Goal: Information Seeking & Learning: Learn about a topic

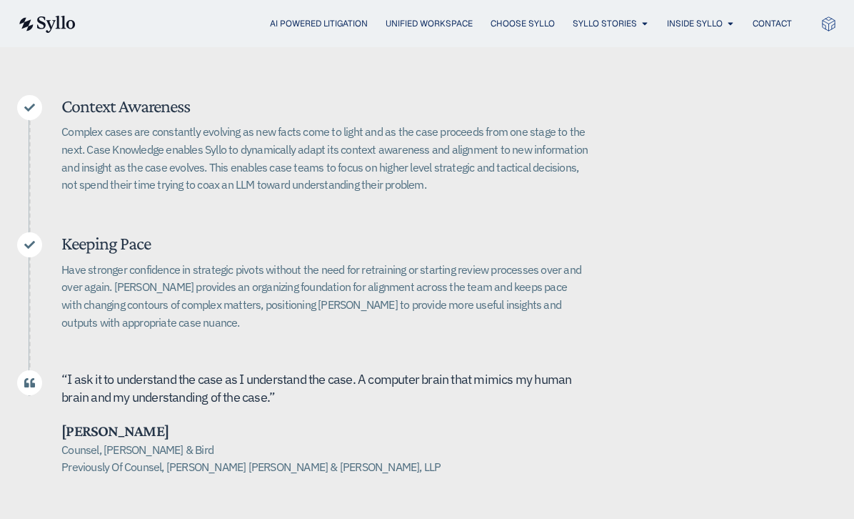
scroll to position [286, 0]
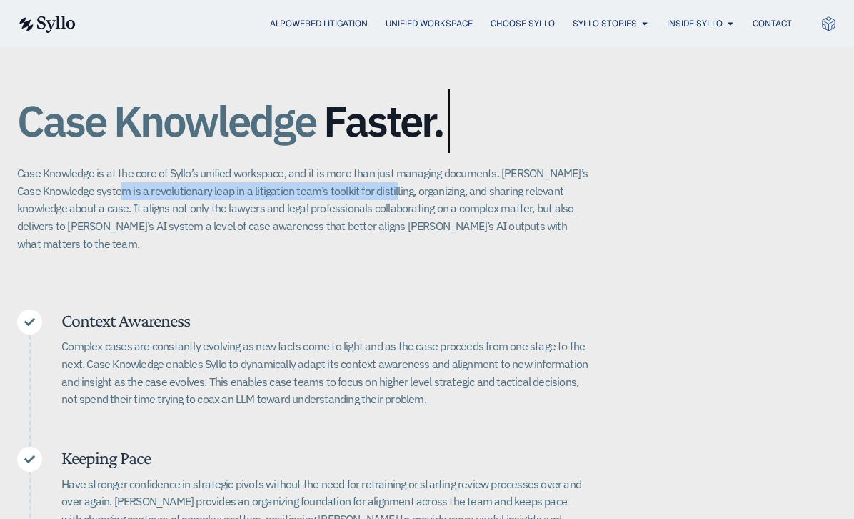
drag, startPoint x: 126, startPoint y: 186, endPoint x: 397, endPoint y: 191, distance: 270.8
click at [397, 191] on p "Case Knowledge is at the core of Syllo’s unified workspace, and it is more than…" at bounding box center [303, 208] width 572 height 88
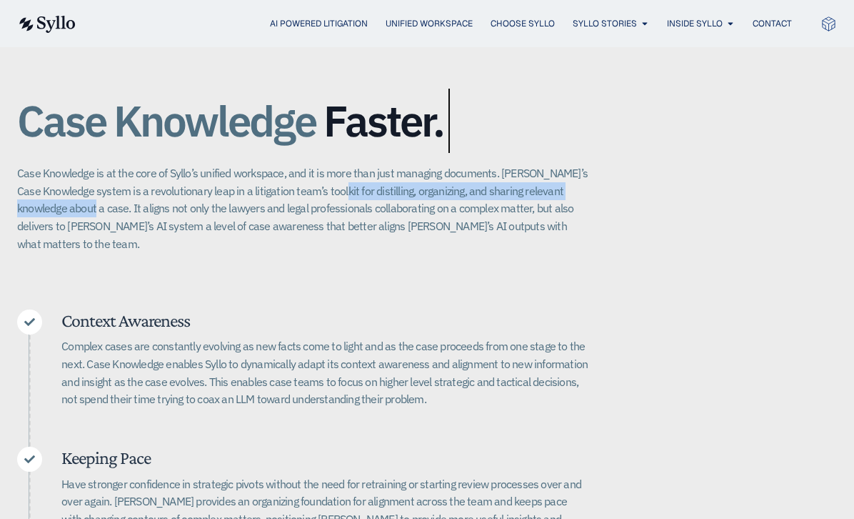
drag, startPoint x: 349, startPoint y: 194, endPoint x: 99, endPoint y: 210, distance: 249.8
click at [77, 212] on p "Case Knowledge is at the core of Syllo’s unified workspace, and it is more than…" at bounding box center [303, 208] width 572 height 88
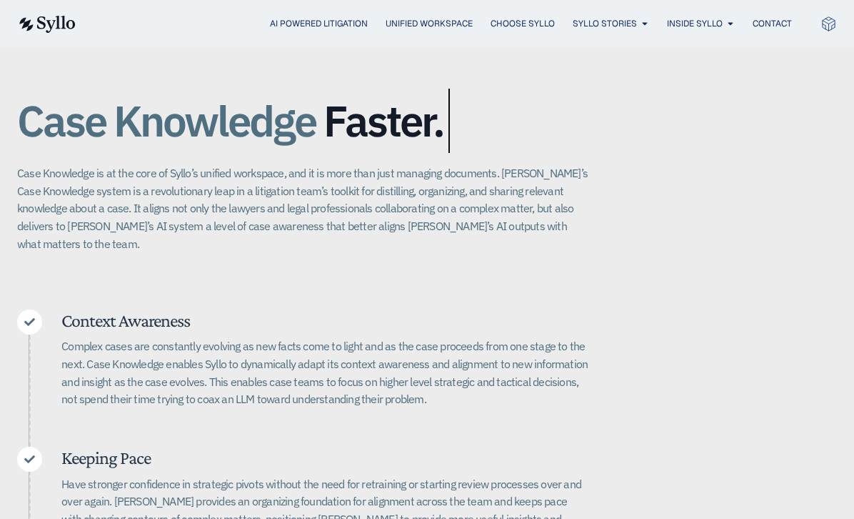
click at [200, 204] on p "Case Knowledge is at the core of Syllo’s unified workspace, and it is more than…" at bounding box center [303, 208] width 572 height 88
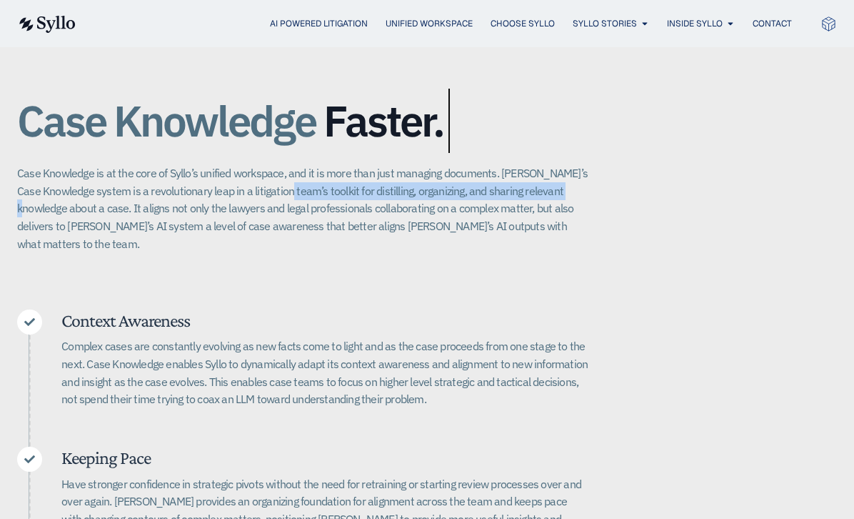
drag, startPoint x: 301, startPoint y: 191, endPoint x: 589, endPoint y: 185, distance: 288.7
click at [589, 185] on div "Case Knowledge Better. Bigger. Faster. Case Knowledge is at the core of Syllo’s…" at bounding box center [427, 387] width 820 height 722
copy p "toolkit for distilling, organizing, and sharing relevant knowledge"
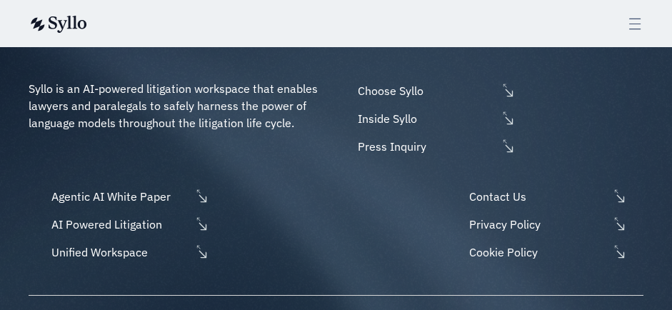
scroll to position [4070, 0]
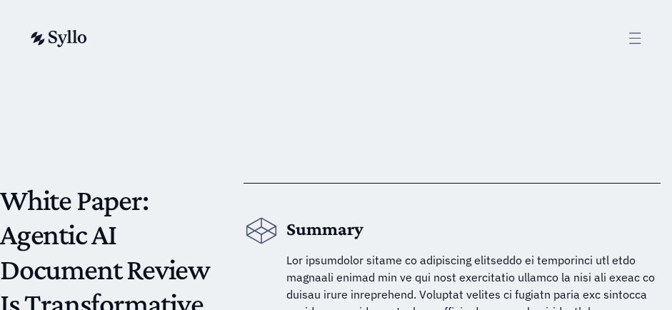
scroll to position [286, 0]
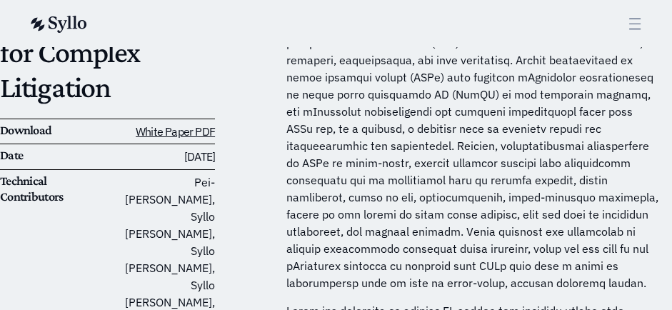
click at [379, 154] on p at bounding box center [473, 129] width 374 height 326
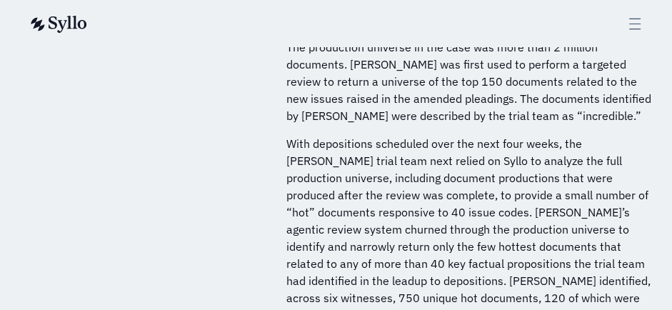
scroll to position [11947, 0]
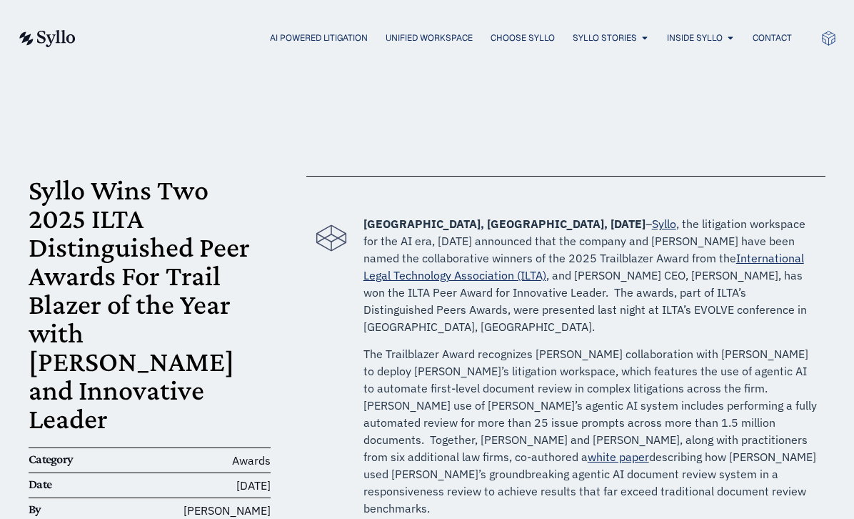
click at [551, 61] on div "AI Powered Litigation Unified Workspace Choose Syllo Syllo Stories Close Syllo …" at bounding box center [427, 38] width 820 height 76
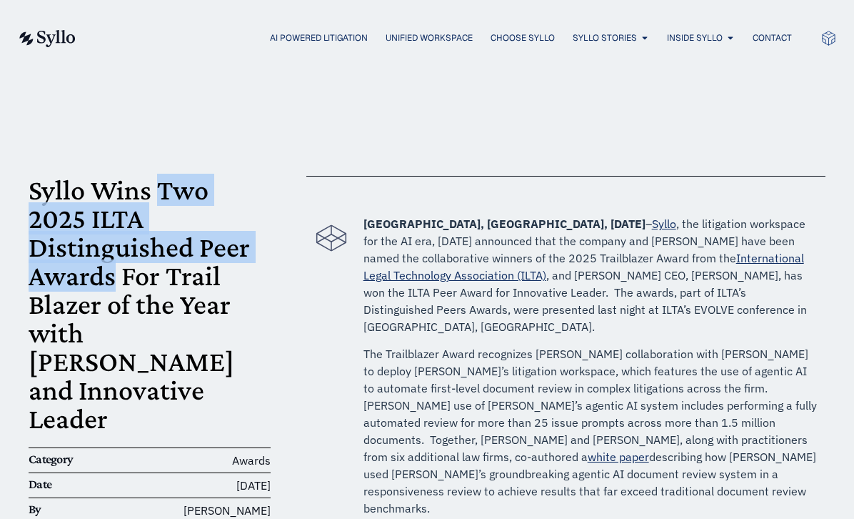
drag, startPoint x: 156, startPoint y: 188, endPoint x: 114, endPoint y: 281, distance: 102.4
click at [114, 281] on h1 "Syllo Wins Two 2025 ILTA Distinguished Peer Awards For Trail Blazer of the Year…" at bounding box center [150, 304] width 242 height 257
copy h1 "Two 2025 ILTA Distinguished Peer Awards"
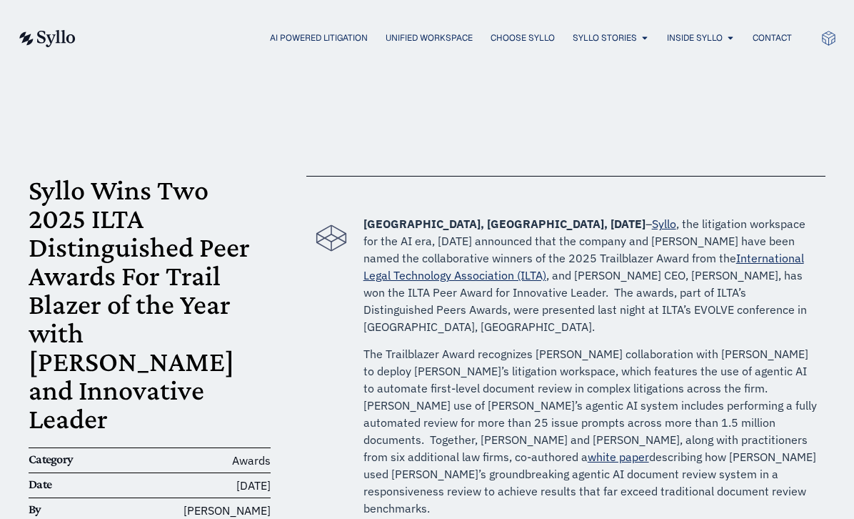
click at [656, 286] on p "MYRTLE BEACH, SC, April 30, 2025 – Syllo , the litigation workspace for the AI …" at bounding box center [591, 275] width 455 height 120
drag, startPoint x: 744, startPoint y: 274, endPoint x: 509, endPoint y: 288, distance: 235.4
click at [509, 288] on p "MYRTLE BEACH, SC, April 30, 2025 – Syllo , the litigation workspace for the AI …" at bounding box center [591, 275] width 455 height 120
copy p "ILTA Peer Award for Innovative Leader."
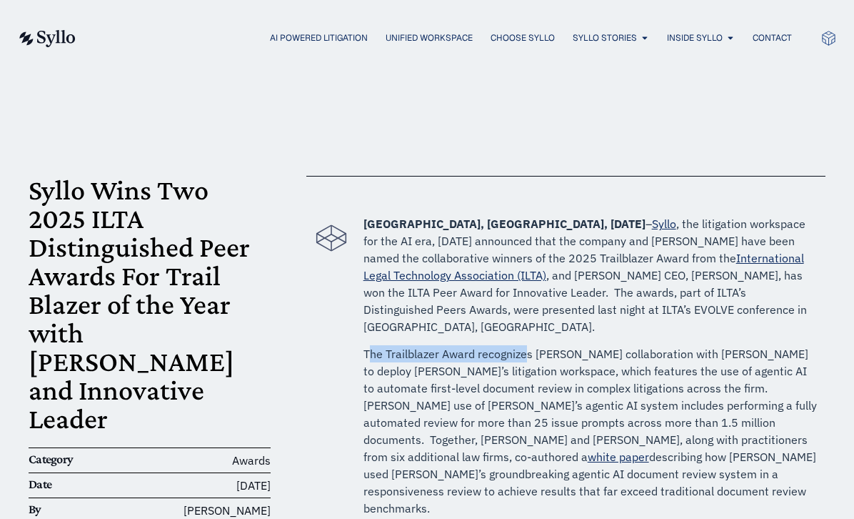
drag, startPoint x: 367, startPoint y: 337, endPoint x: 522, endPoint y: 331, distance: 154.5
click at [522, 345] on p "The Trailblazer Award recognizes Ballard Spahr’s collaboration with Syllo to de…" at bounding box center [591, 430] width 455 height 171
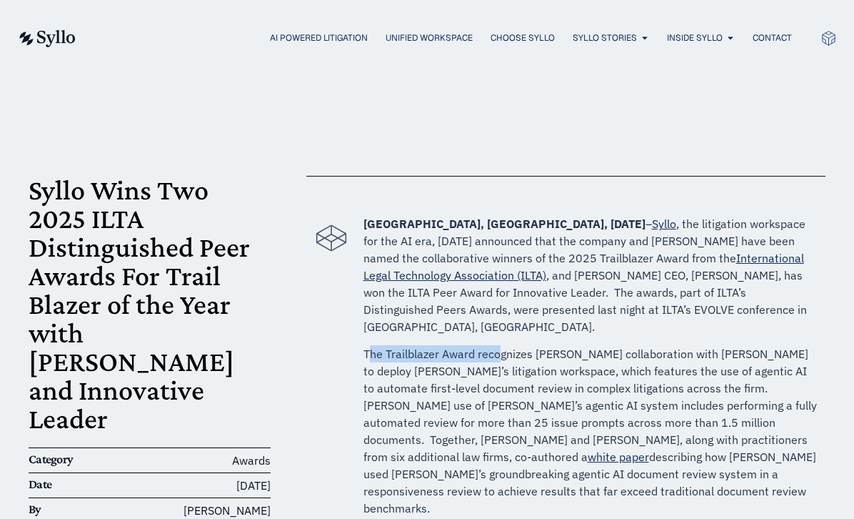
drag, startPoint x: 367, startPoint y: 331, endPoint x: 497, endPoint y: 340, distance: 130.3
click at [497, 345] on p "The Trailblazer Award recognizes Ballard Spahr’s collaboration with Syllo to de…" at bounding box center [591, 430] width 455 height 171
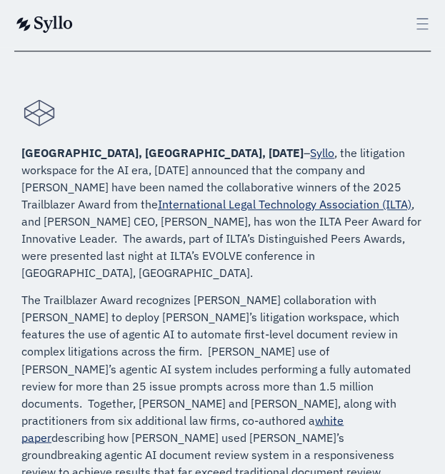
scroll to position [429, 0]
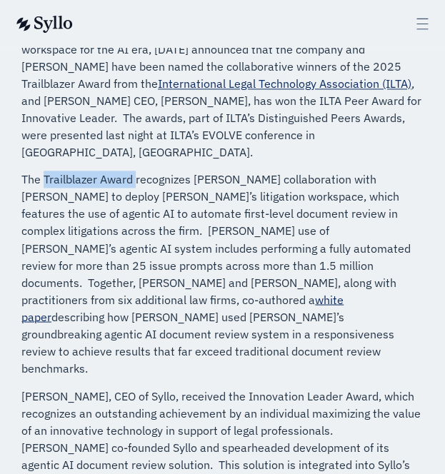
drag, startPoint x: 44, startPoint y: 135, endPoint x: 134, endPoint y: 131, distance: 90.1
click at [134, 171] on p "The Trailblazer Award recognizes Ballard Spahr’s collaboration with Syllo to de…" at bounding box center [222, 274] width 402 height 206
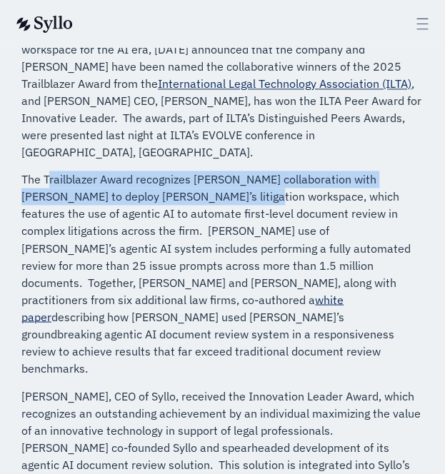
drag, startPoint x: 46, startPoint y: 130, endPoint x: 195, endPoint y: 152, distance: 150.2
click at [195, 171] on p "The Trailblazer Award recognizes Ballard Spahr’s collaboration with Syllo to de…" at bounding box center [222, 274] width 402 height 206
drag, startPoint x: 126, startPoint y: 144, endPoint x: 59, endPoint y: 131, distance: 68.2
click at [77, 171] on p "The Trailblazer Award recognizes Ballard Spahr’s collaboration with Syllo to de…" at bounding box center [222, 274] width 402 height 206
drag, startPoint x: 43, startPoint y: 131, endPoint x: 194, endPoint y: 146, distance: 152.2
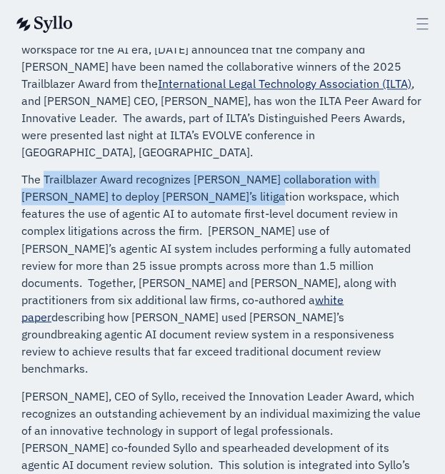
click at [194, 171] on p "The Trailblazer Award recognizes Ballard Spahr’s collaboration with Syllo to de…" at bounding box center [222, 274] width 402 height 206
copy p "Trailblazer Award recognizes Ballard Spahr’s collaboration with Syllo to deploy…"
